Goal: Task Accomplishment & Management: Complete application form

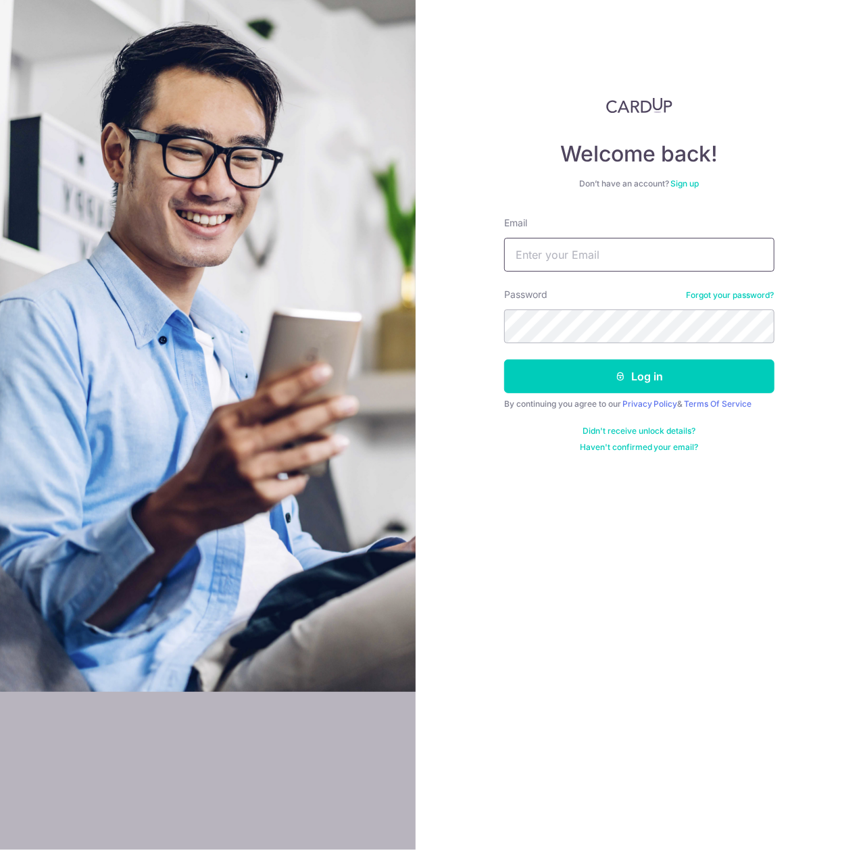
click at [598, 239] on input "Email" at bounding box center [639, 255] width 270 height 34
type input "[EMAIL_ADDRESS][DOMAIN_NAME]"
click at [504, 360] on button "Log in" at bounding box center [639, 377] width 270 height 34
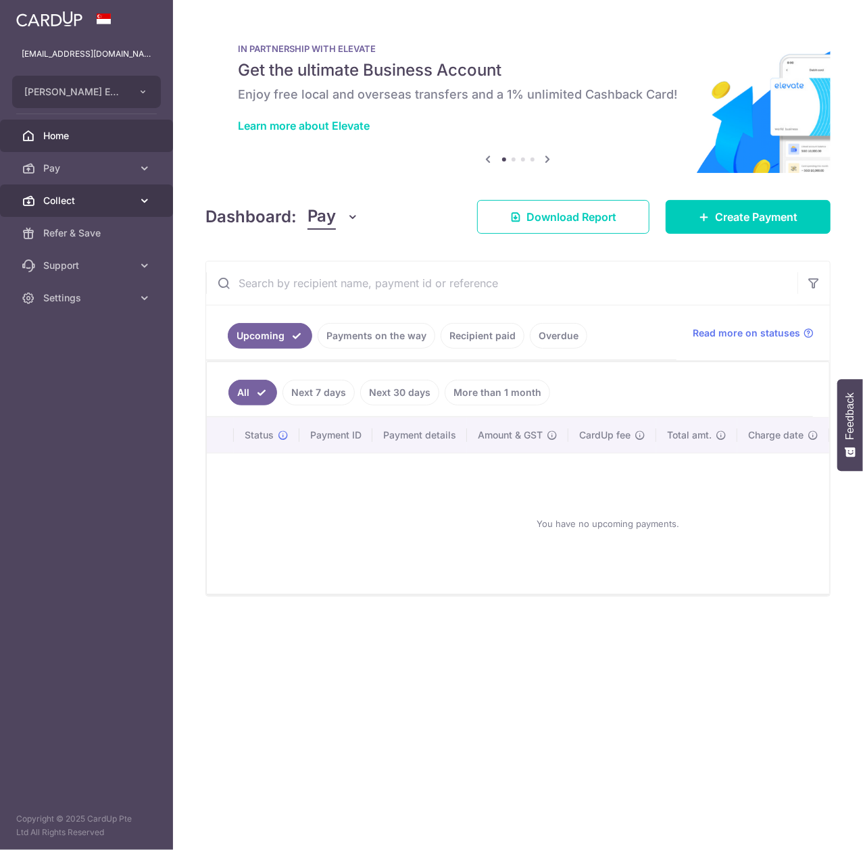
click at [145, 198] on icon at bounding box center [145, 201] width 14 height 14
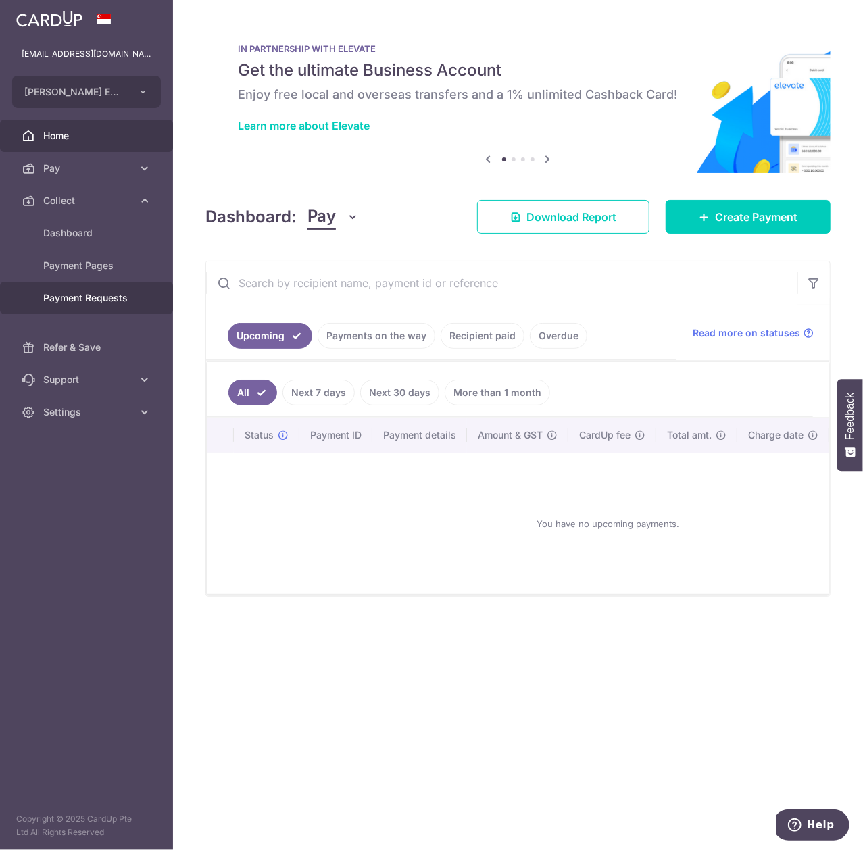
click at [130, 296] on span "Payment Requests" at bounding box center [87, 298] width 89 height 14
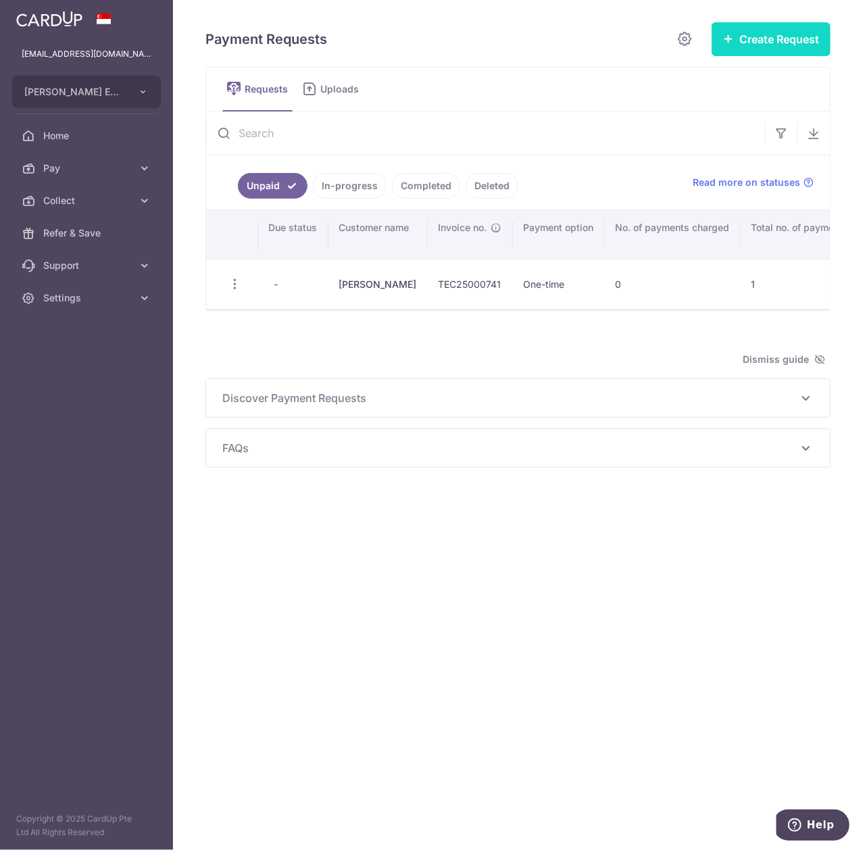
click at [758, 32] on button "Create Request" at bounding box center [771, 39] width 119 height 34
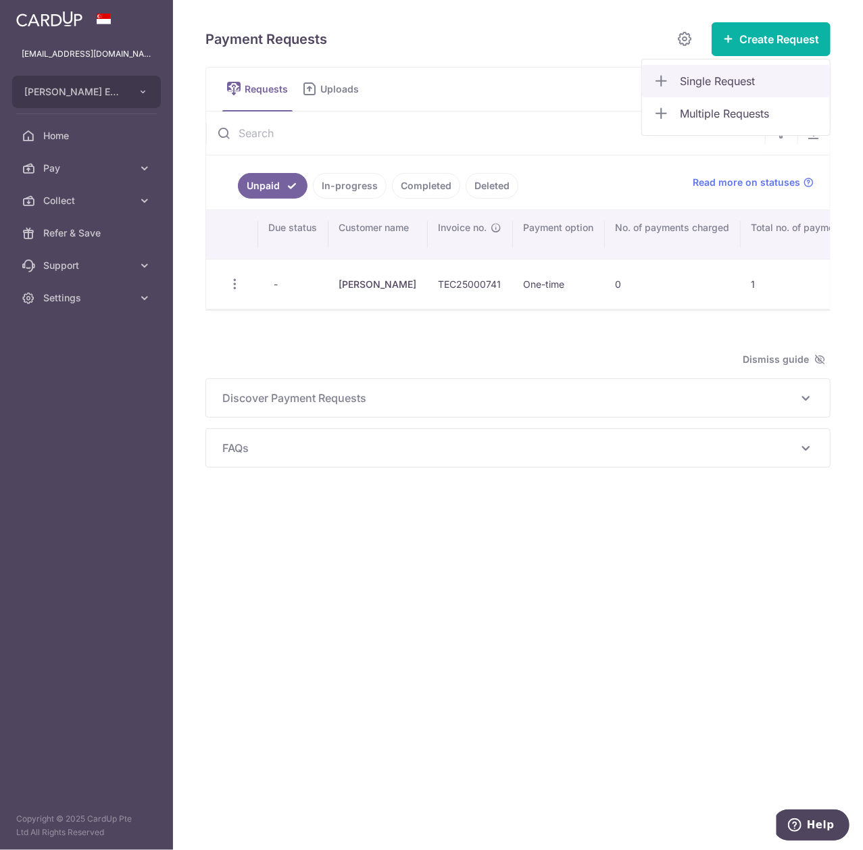
click at [710, 82] on span "Single Request" at bounding box center [749, 81] width 139 height 16
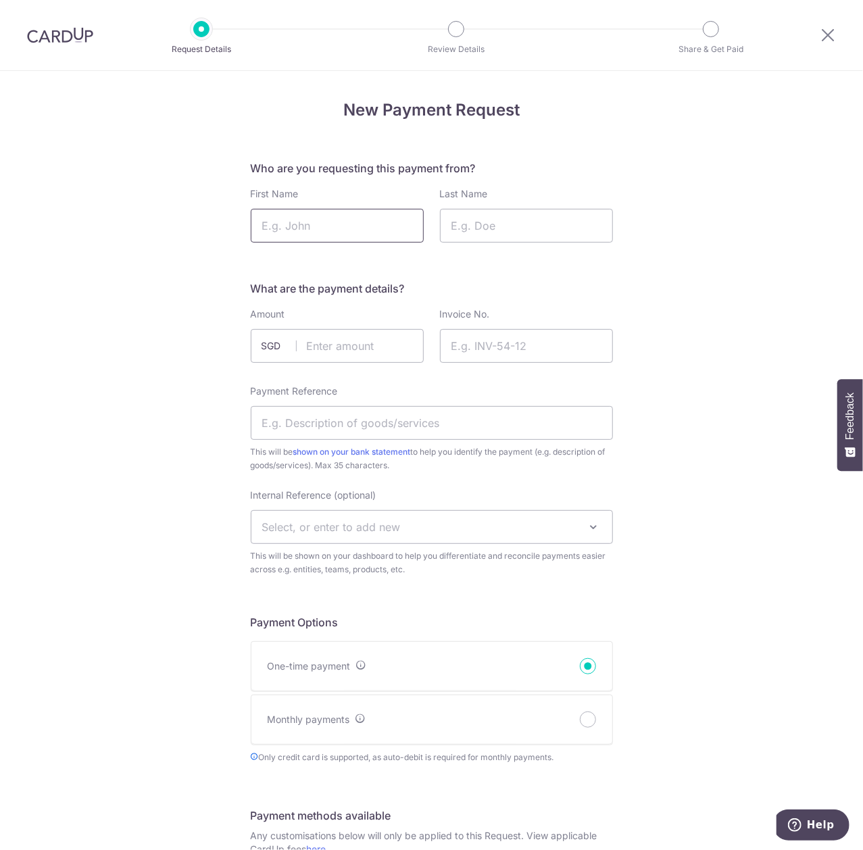
click at [351, 235] on input "First Name" at bounding box center [337, 226] width 173 height 34
type input "Tiffany"
click at [533, 232] on input "Last Name" at bounding box center [526, 226] width 173 height 34
type input "Lim"
click at [407, 330] on input "text" at bounding box center [337, 346] width 173 height 34
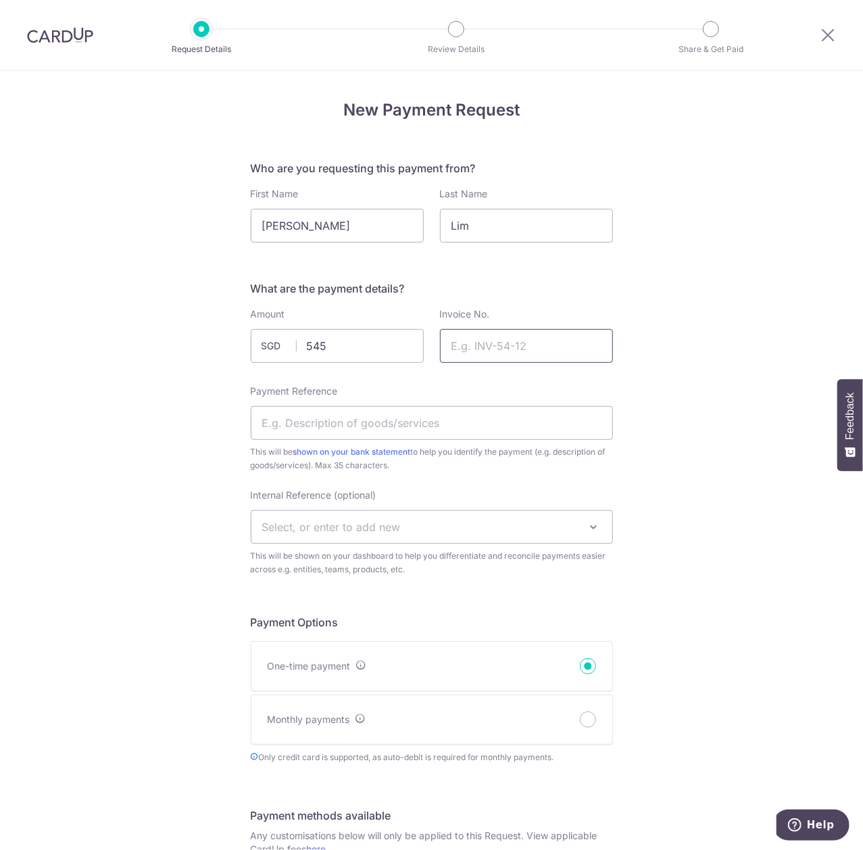
type input "545.00"
click at [545, 334] on input "Invoice No." at bounding box center [526, 346] width 173 height 34
paste input "TEC25000986"
type input "TEC25000986"
click at [471, 418] on input "Payment Reference" at bounding box center [432, 423] width 362 height 34
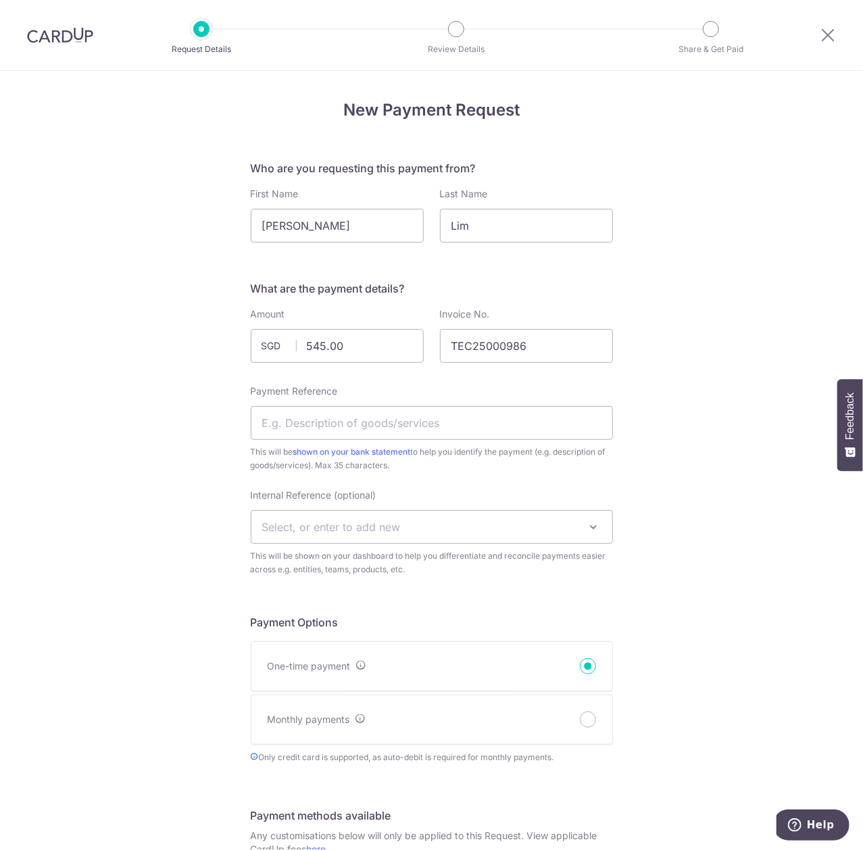
drag, startPoint x: 353, startPoint y: 393, endPoint x: 349, endPoint y: 401, distance: 9.1
click at [353, 393] on div "Payment Reference This will be shown on your bank statement to help you identif…" at bounding box center [432, 429] width 362 height 88
click at [349, 416] on input "Payment Reference" at bounding box center [432, 423] width 362 height 34
type input "Right lens replacement"
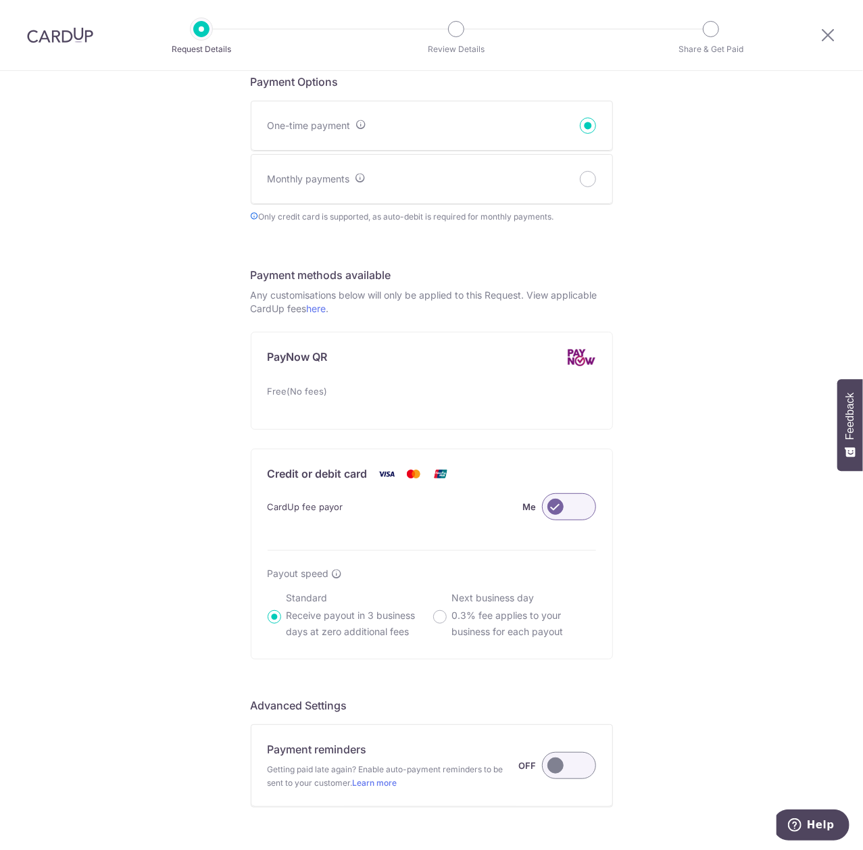
scroll to position [679, 0]
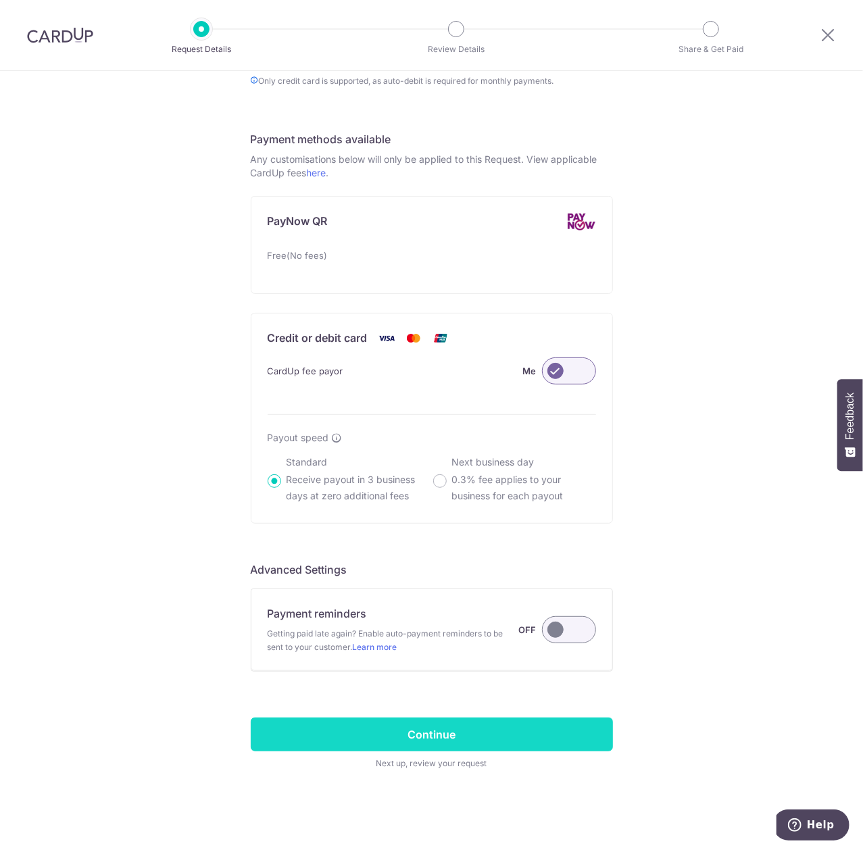
click at [480, 728] on input "Continue" at bounding box center [432, 735] width 362 height 34
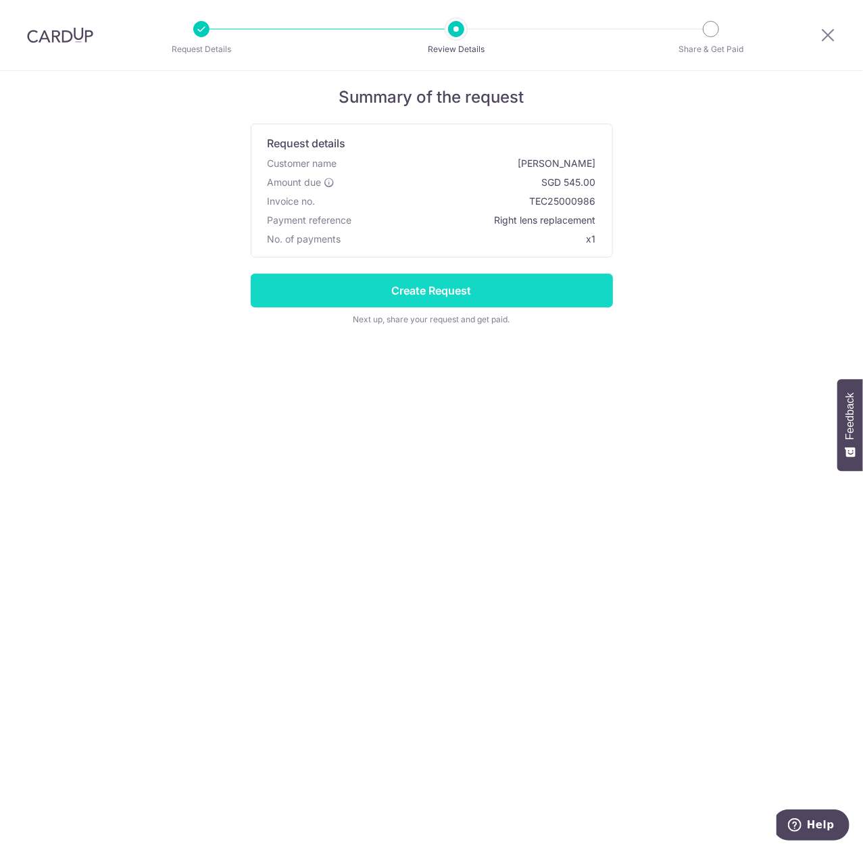
click at [553, 305] on input "Create Request" at bounding box center [432, 291] width 362 height 34
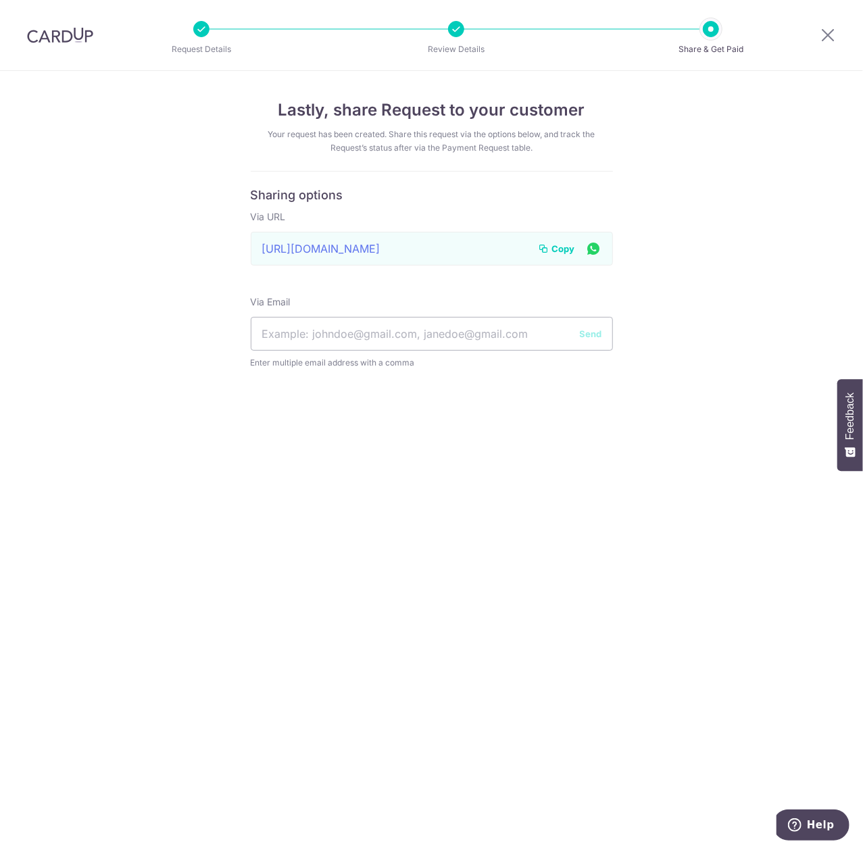
click at [564, 249] on span "Copy" at bounding box center [563, 249] width 23 height 14
